Goal: Find specific page/section: Find specific page/section

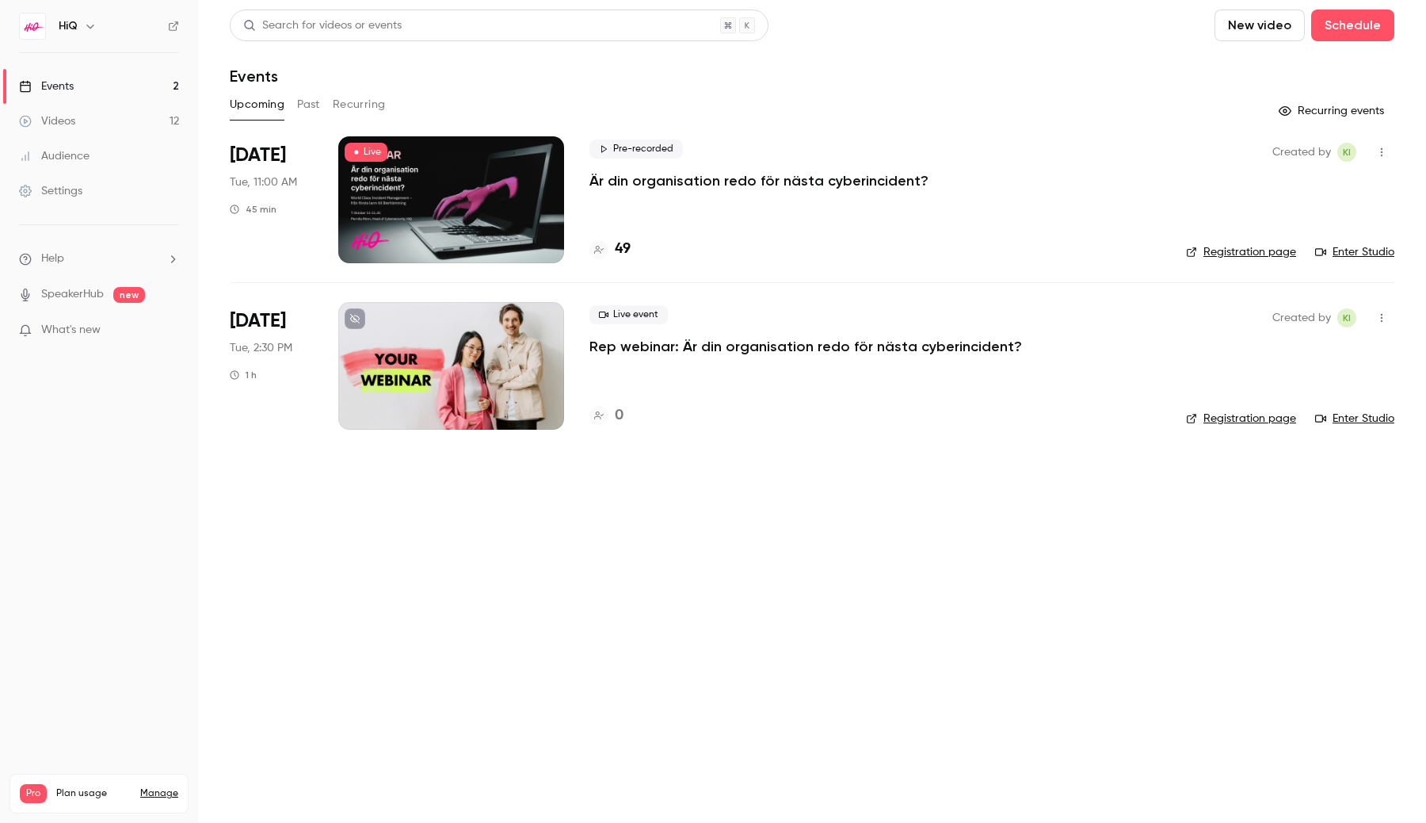
click at [443, 223] on div at bounding box center [451, 199] width 226 height 127
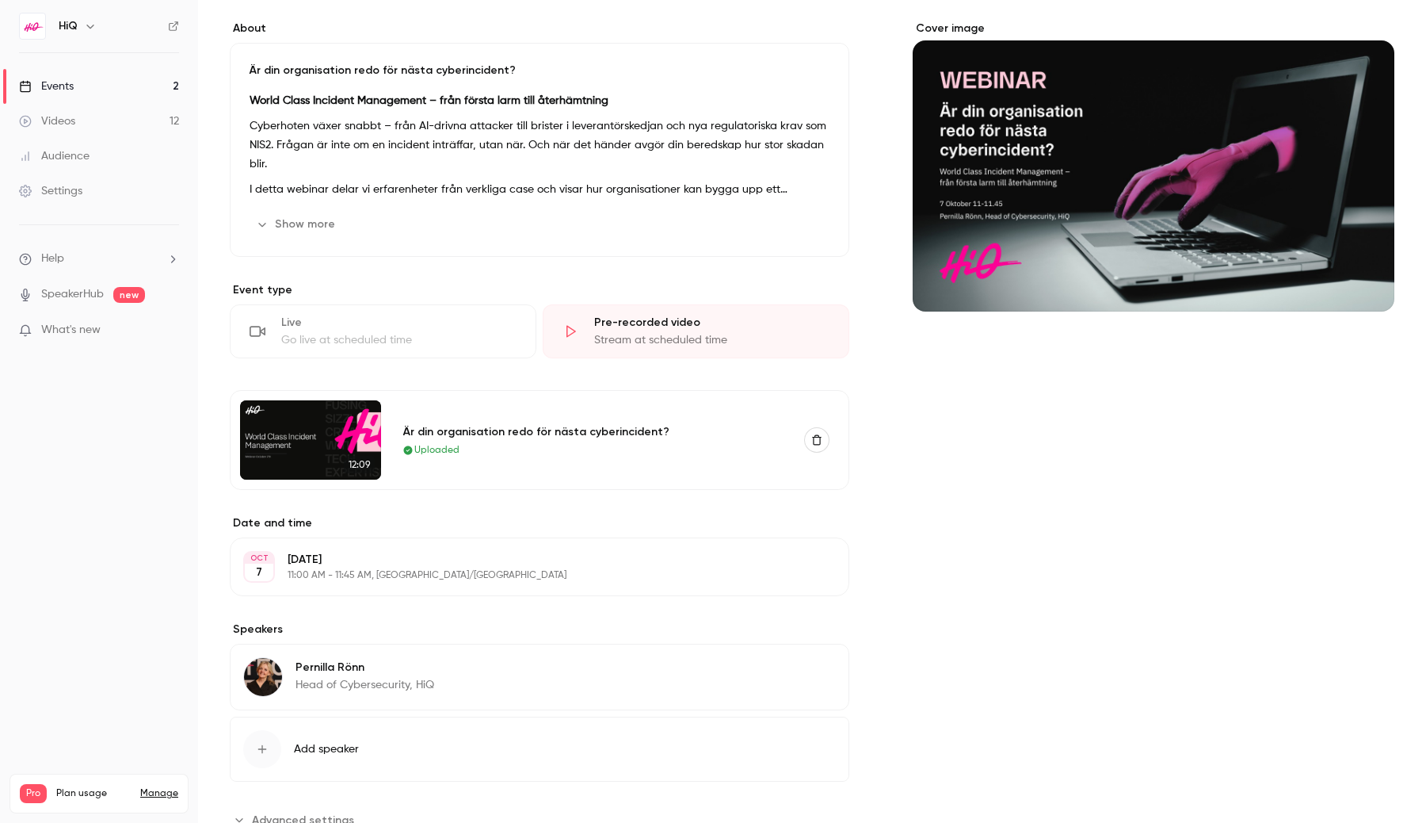
scroll to position [109, 0]
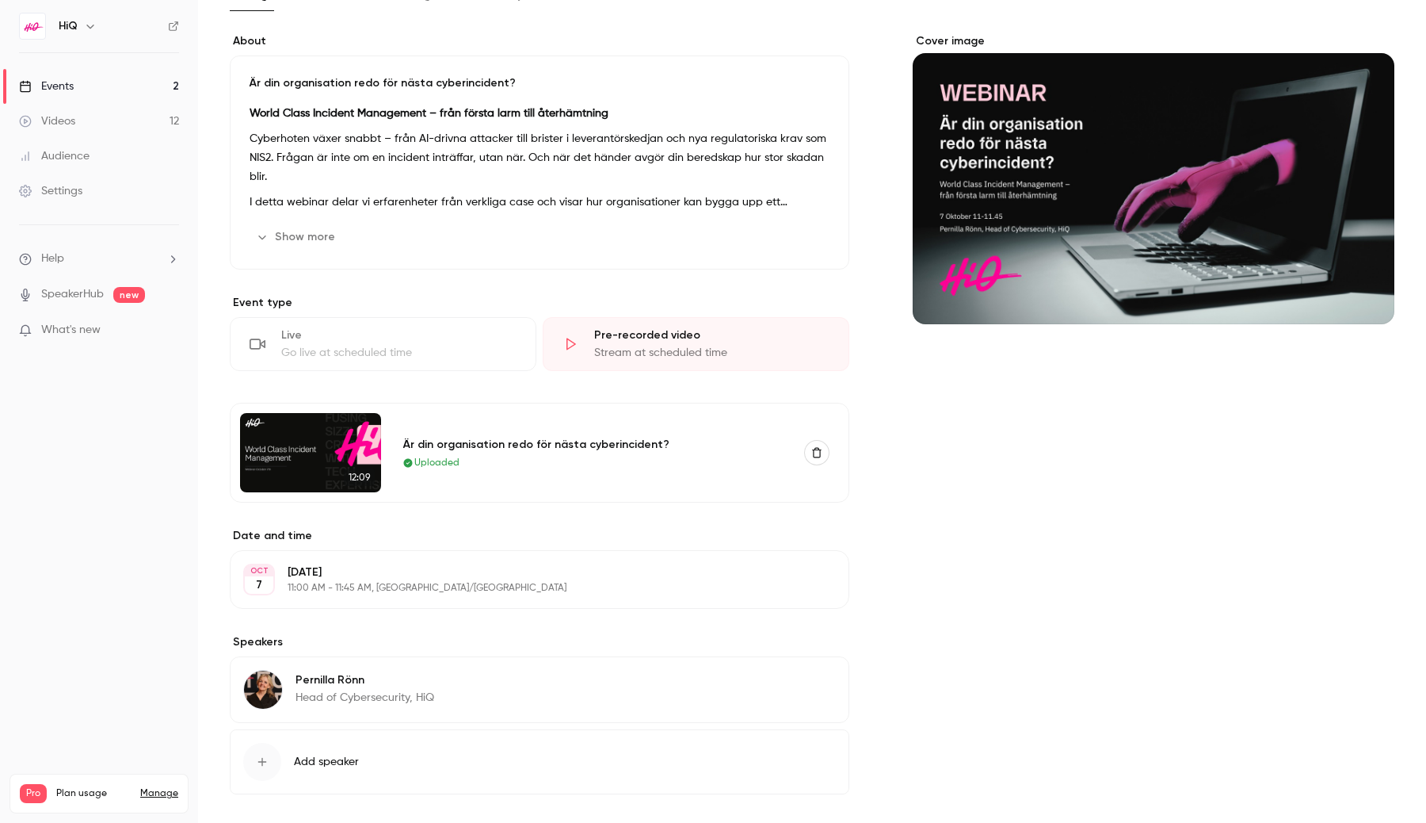
click at [113, 84] on link "Events 2" at bounding box center [99, 86] width 198 height 35
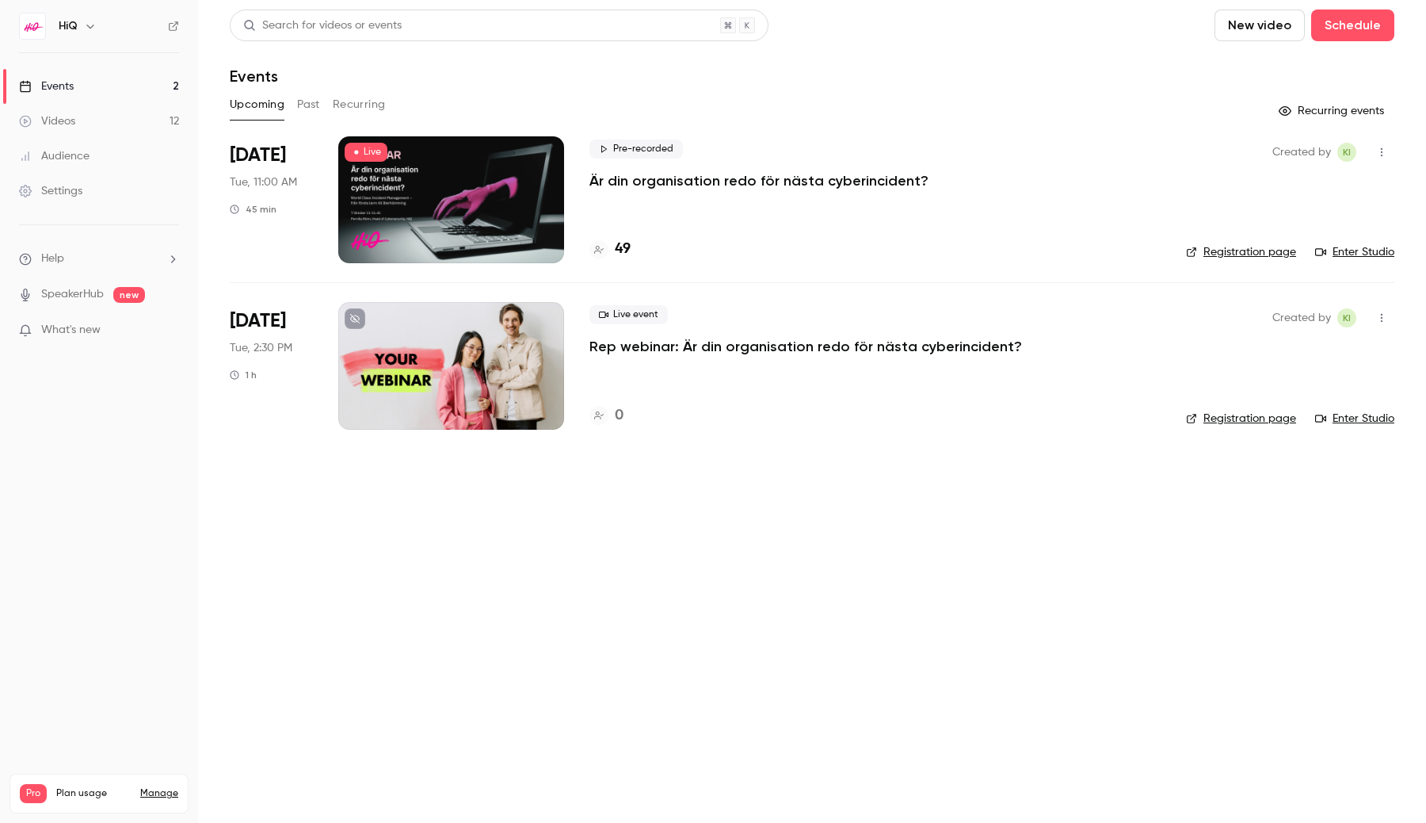
click at [470, 194] on div at bounding box center [451, 199] width 226 height 127
